Goal: Transaction & Acquisition: Purchase product/service

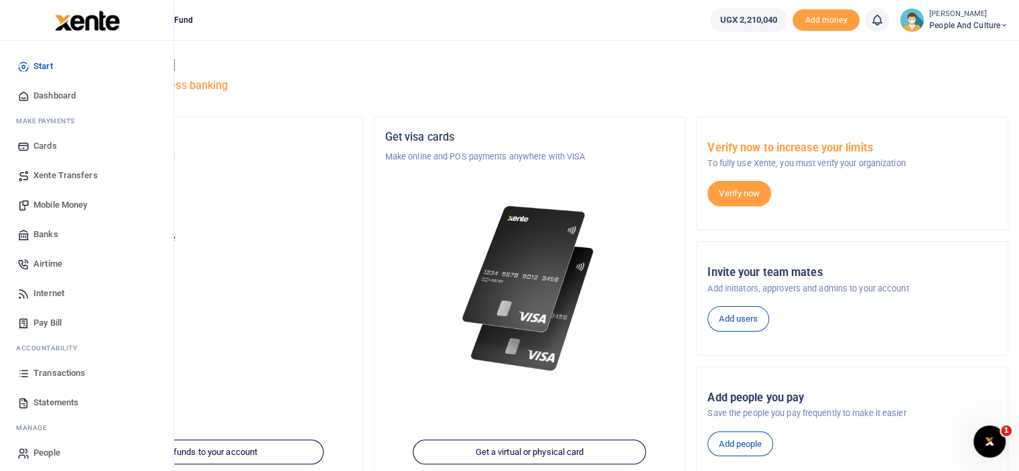
click at [69, 206] on span "Mobile Money" at bounding box center [61, 204] width 54 height 13
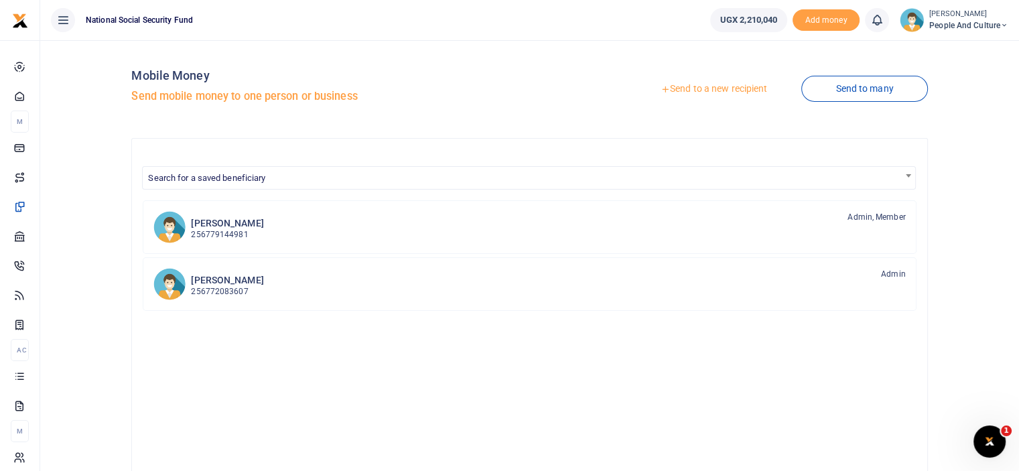
click at [742, 88] on link "Send to a new recipient" at bounding box center [714, 89] width 175 height 24
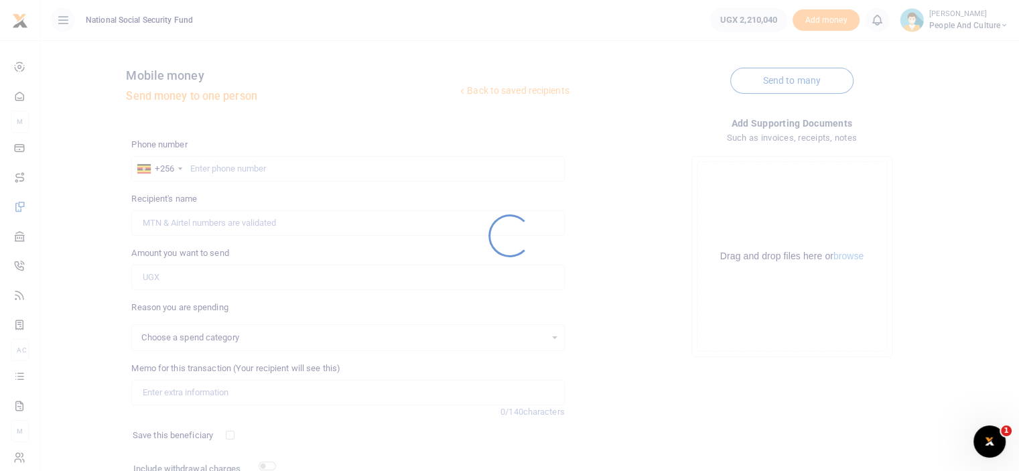
select select
click at [269, 168] on div at bounding box center [509, 235] width 1019 height 471
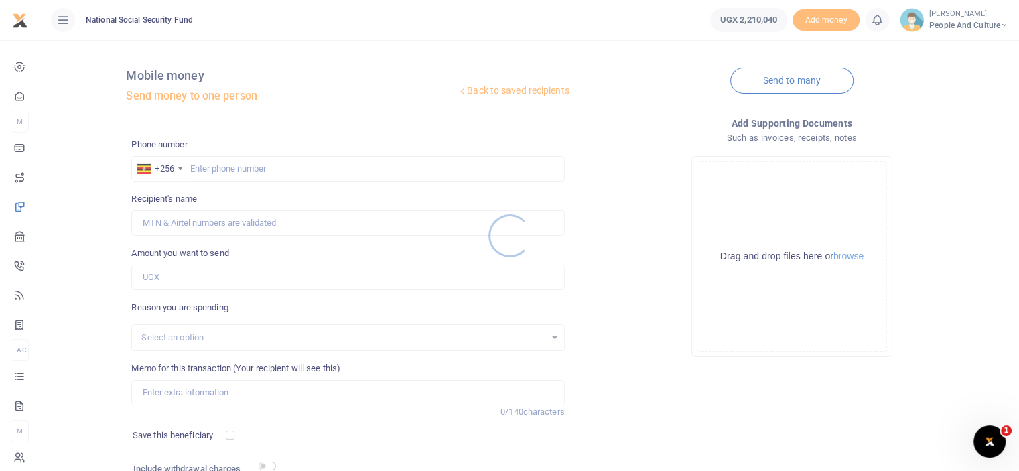
click at [269, 168] on div at bounding box center [509, 235] width 1019 height 471
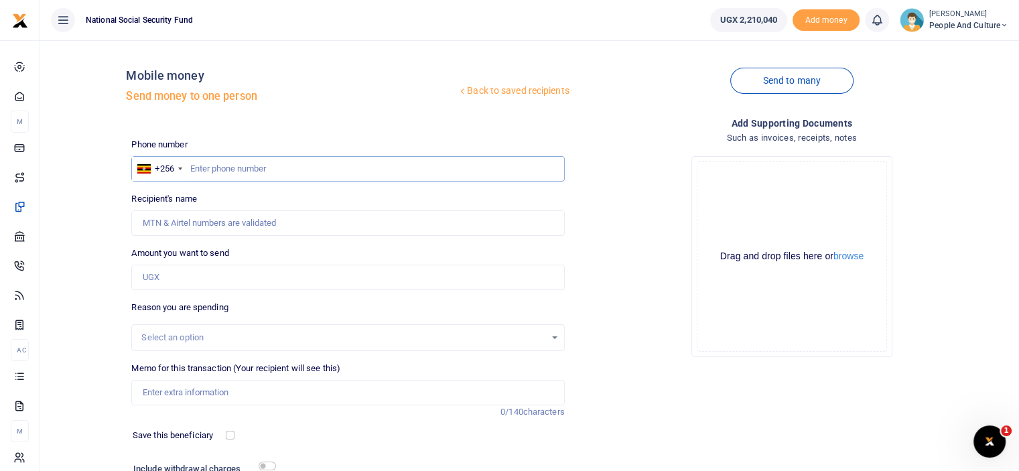
click at [269, 168] on input "text" at bounding box center [347, 168] width 433 height 25
type input "0785686361"
type input "Dauda Kabugo"
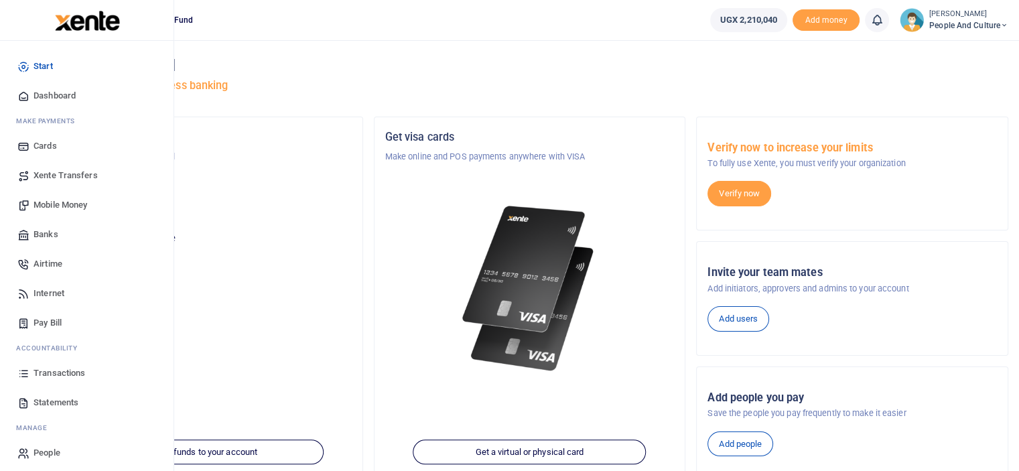
click at [58, 203] on span "Mobile Money" at bounding box center [61, 204] width 54 height 13
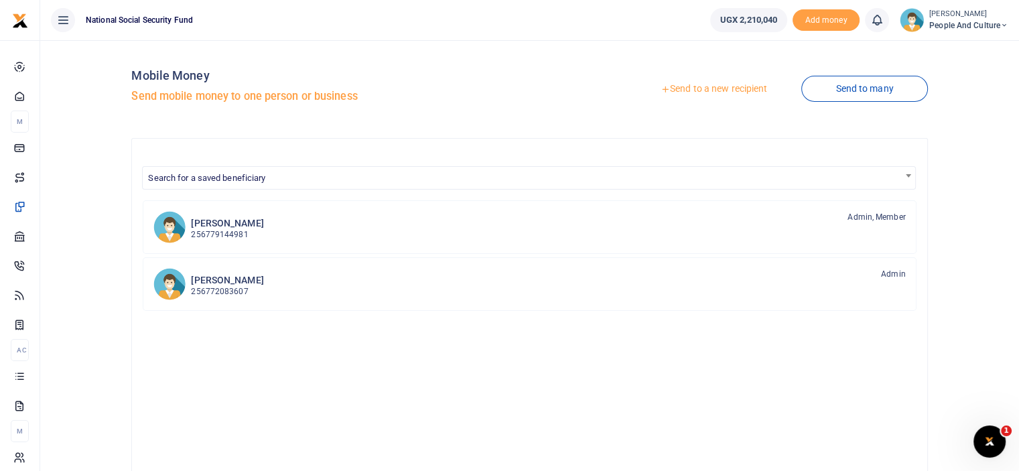
click at [713, 86] on link "Send to a new recipient" at bounding box center [714, 89] width 175 height 24
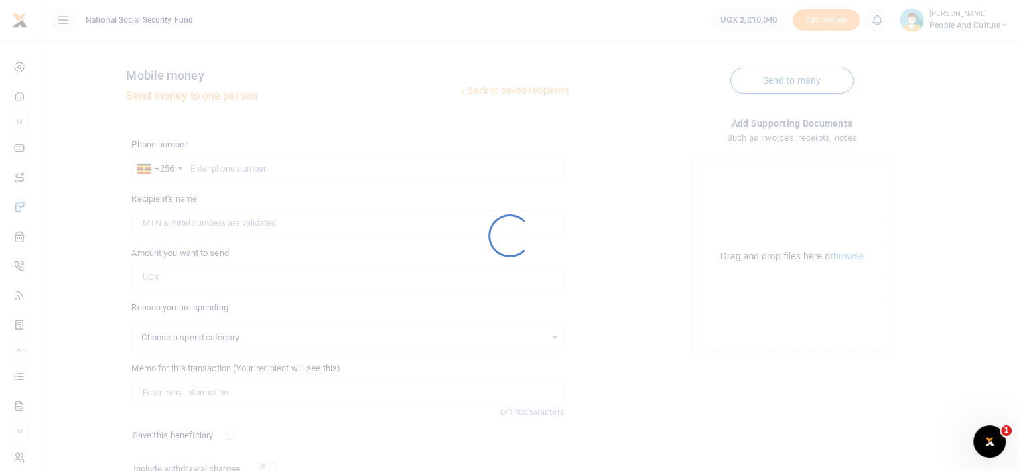
select select
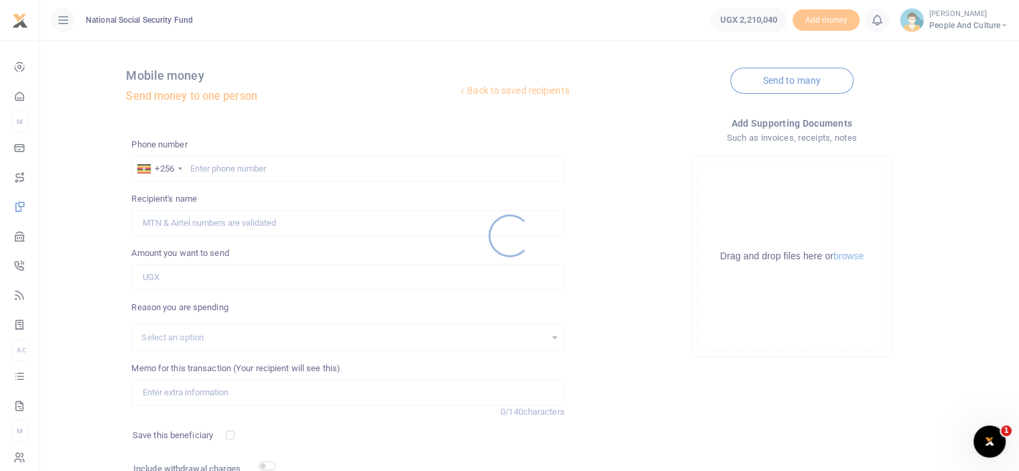
click at [221, 169] on div at bounding box center [509, 235] width 1019 height 471
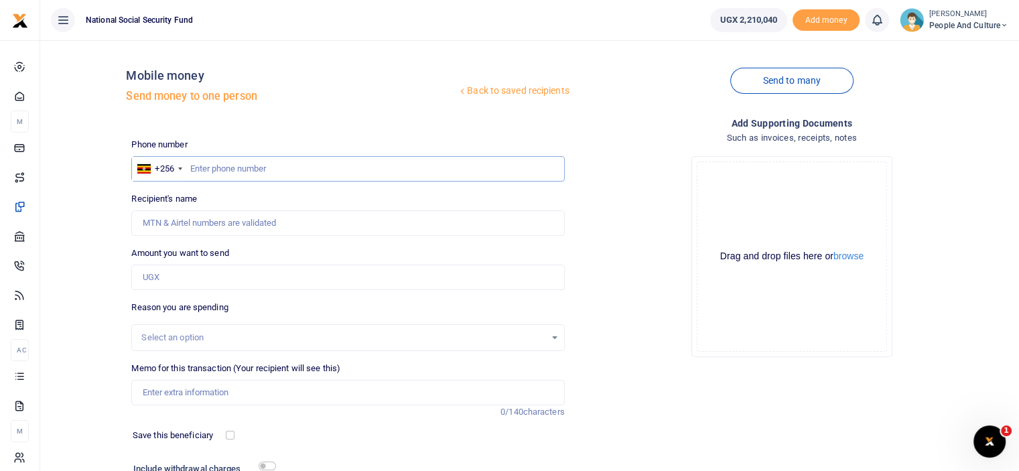
click at [233, 164] on input "text" at bounding box center [347, 168] width 433 height 25
type input "0784216842"
type input "[PERSON_NAME]"
type input "0784216842"
